Goal: Information Seeking & Learning: Learn about a topic

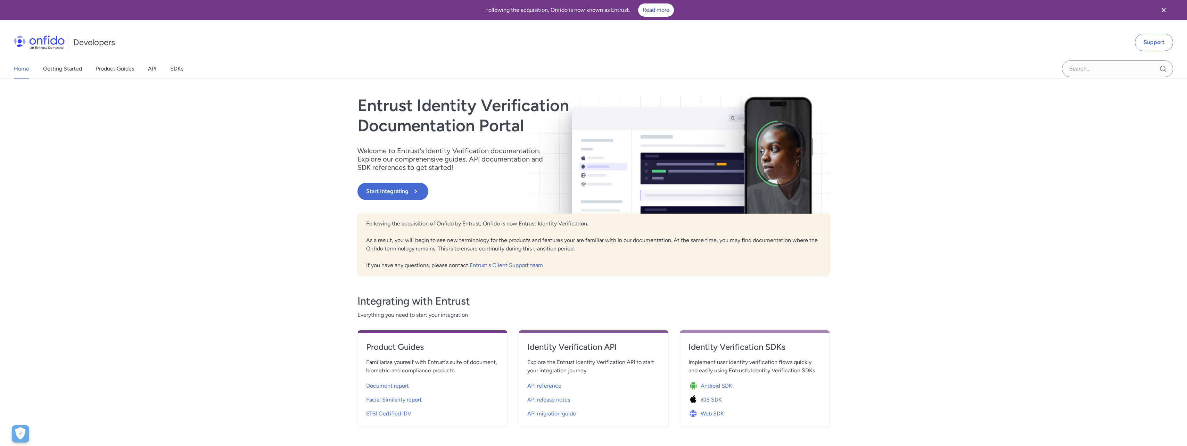
scroll to position [35, 0]
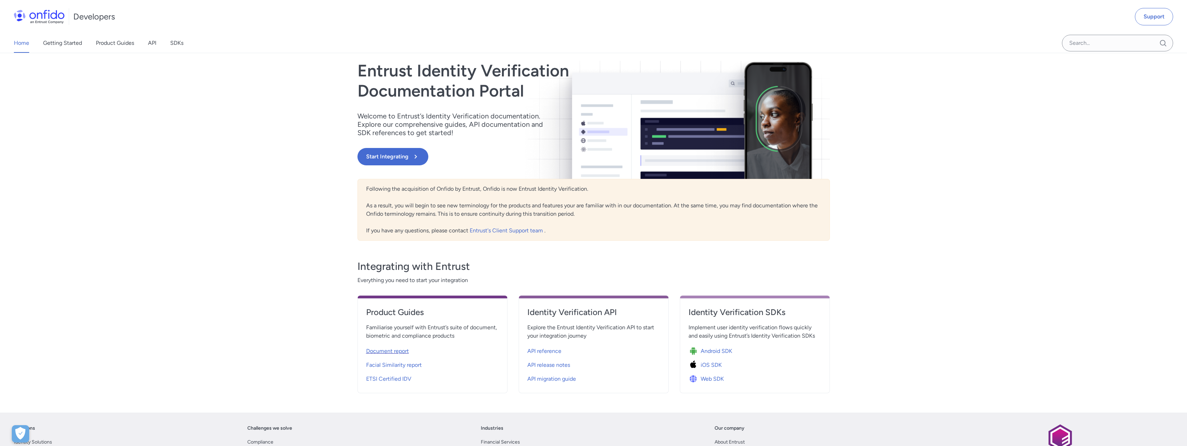
click at [376, 352] on span "Document report" at bounding box center [387, 351] width 43 height 8
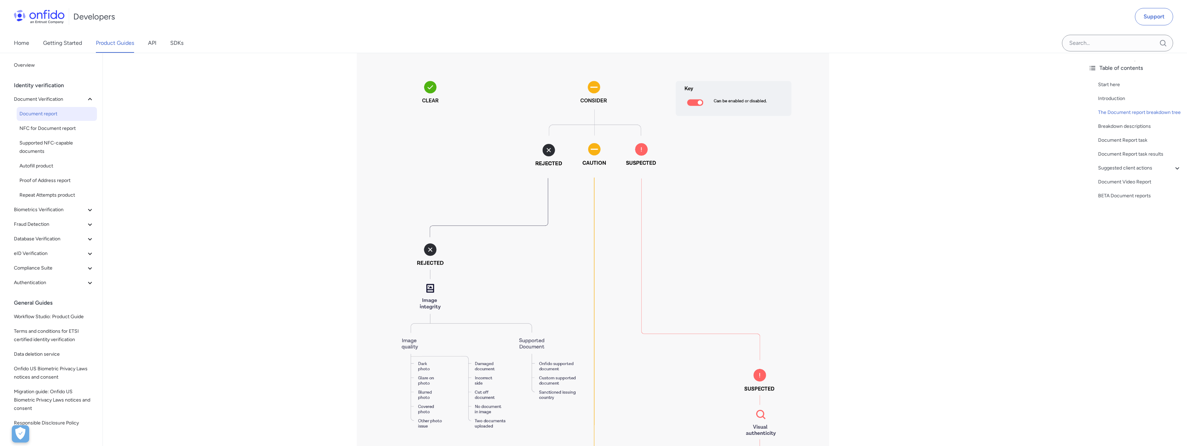
scroll to position [1216, 0]
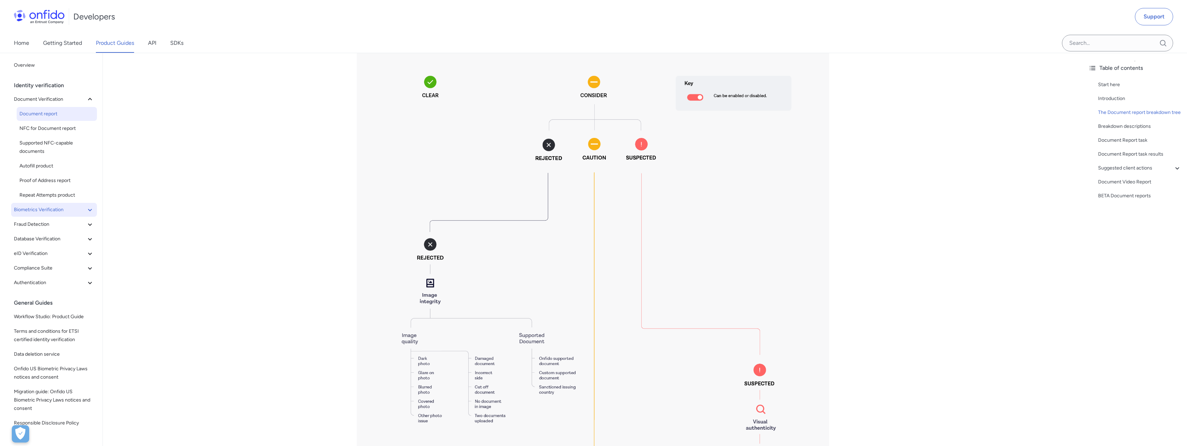
click at [53, 209] on span "Biometrics Verification" at bounding box center [50, 210] width 72 height 8
click at [56, 226] on span "Facial Similarity reports" at bounding box center [56, 224] width 75 height 8
